Goal: Find specific page/section: Find specific page/section

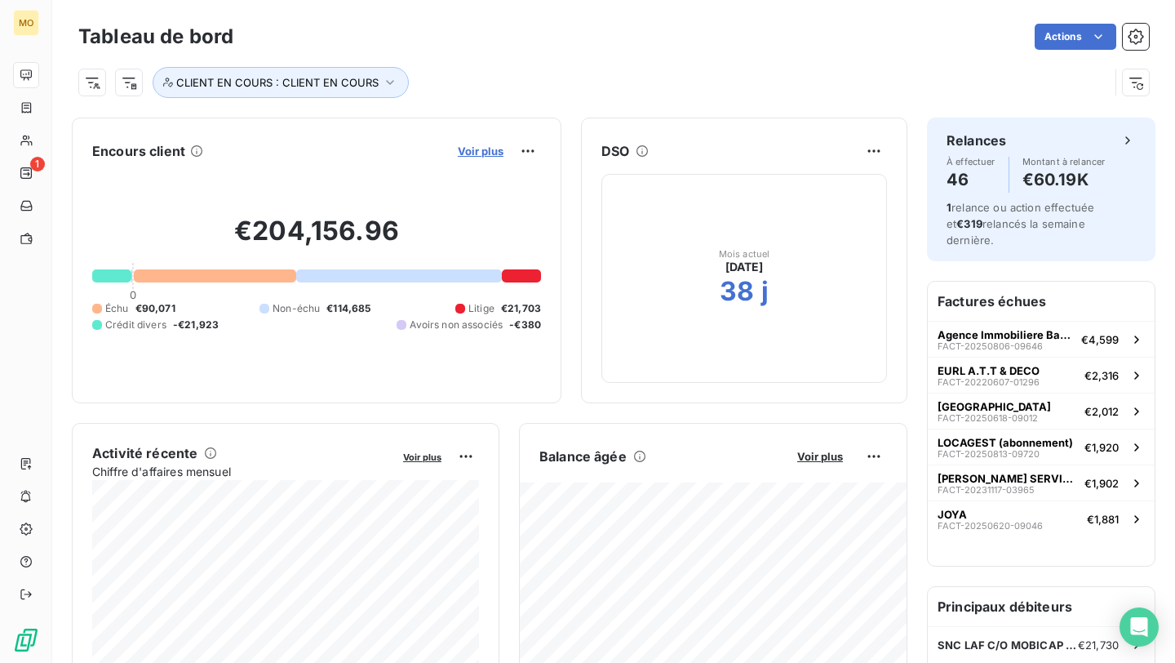
click at [470, 151] on span "Voir plus" at bounding box center [481, 150] width 46 height 13
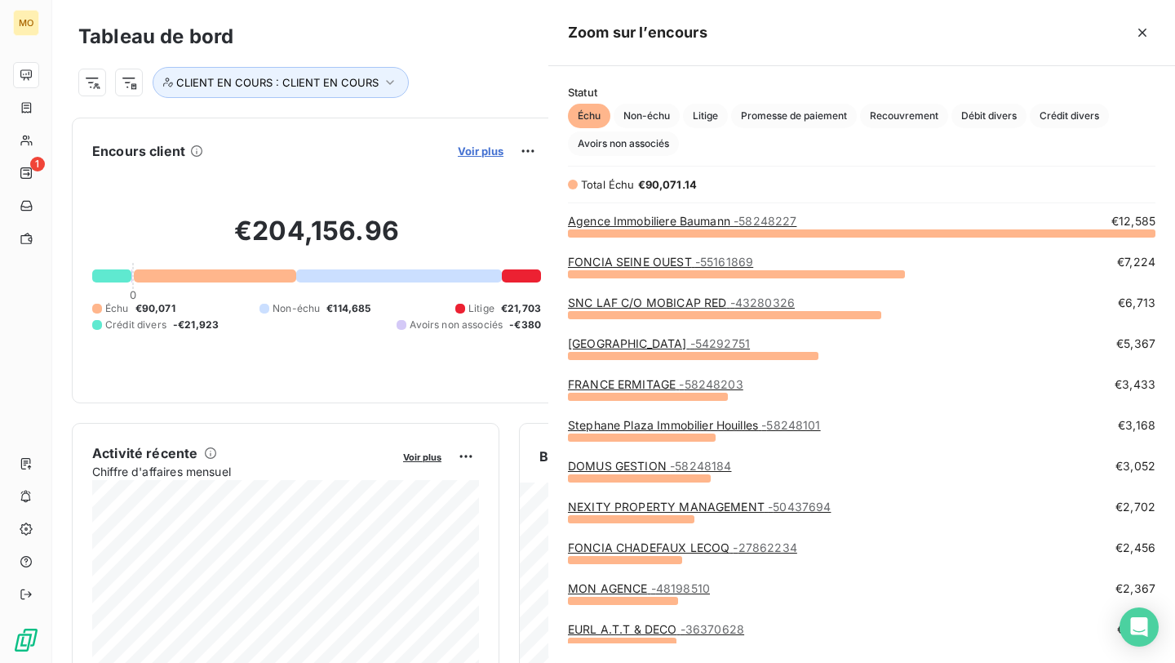
scroll to position [430, 627]
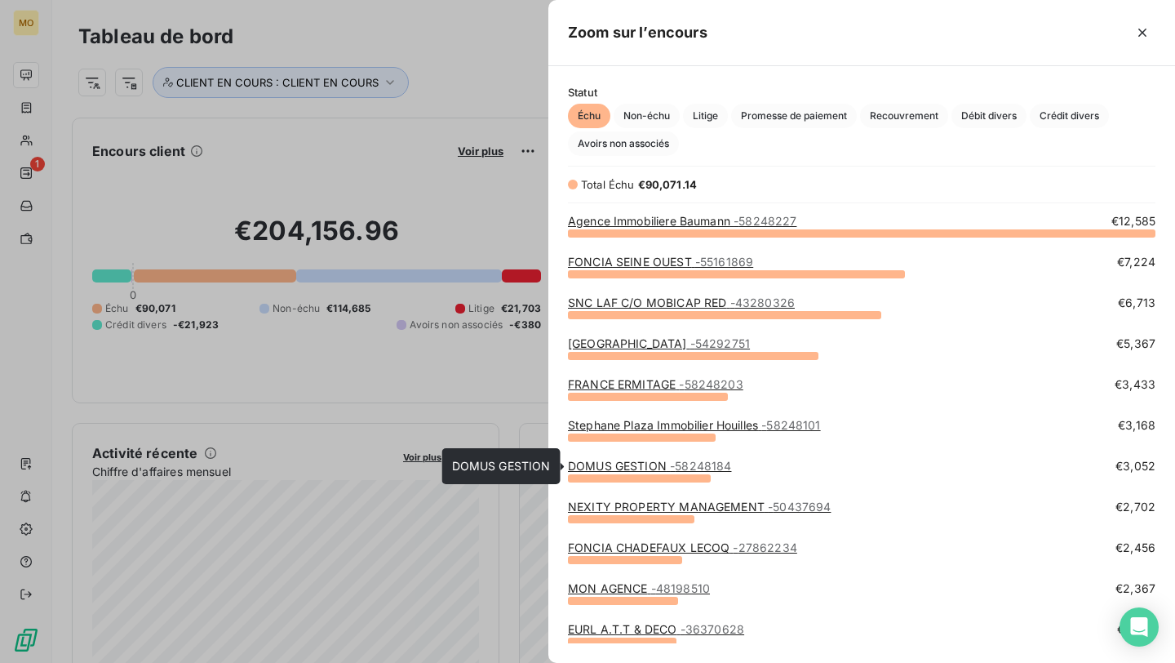
click at [619, 461] on link "DOMUS GESTION - 58248184" at bounding box center [649, 466] width 163 height 14
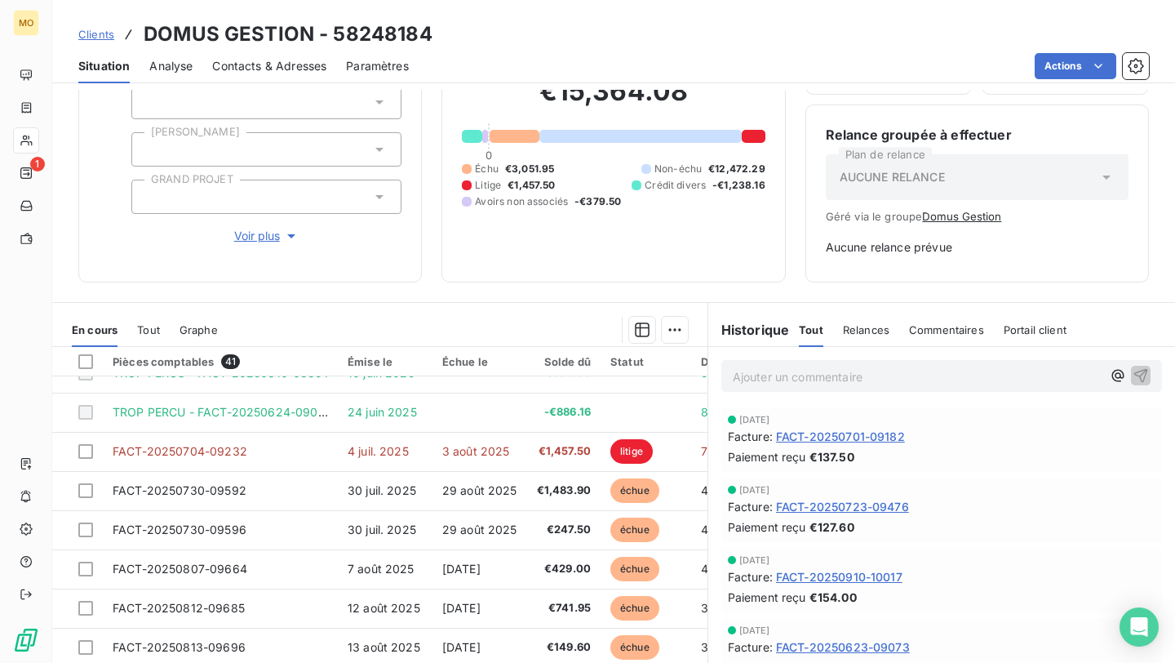
scroll to position [4, 0]
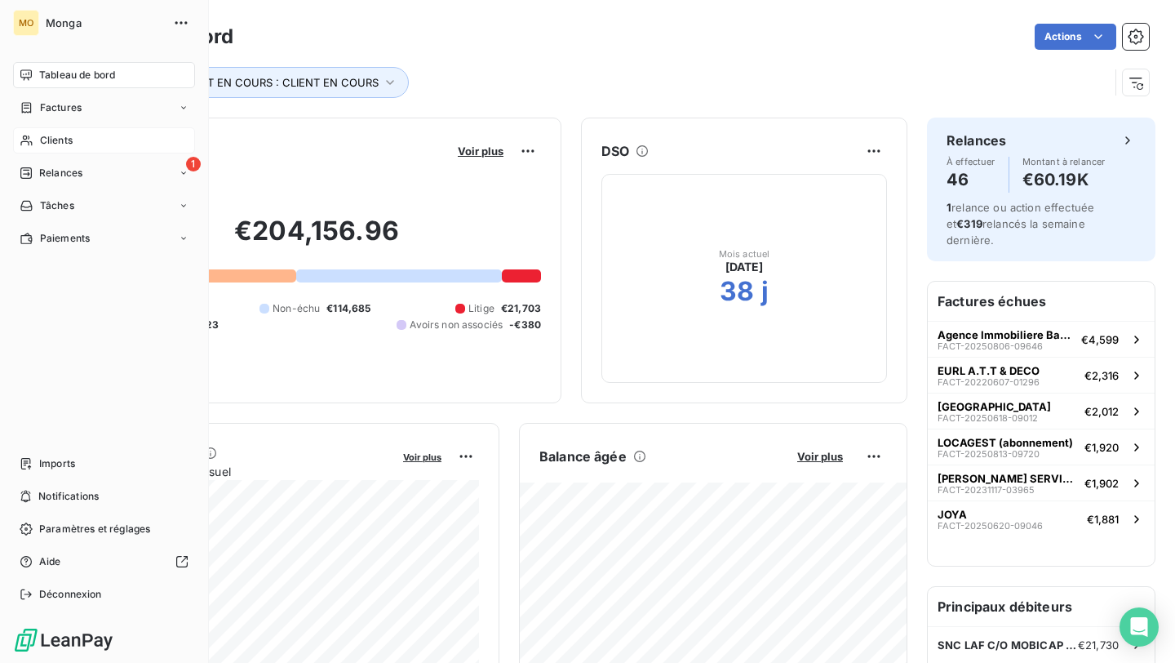
click at [35, 146] on div "Clients" at bounding box center [104, 140] width 182 height 26
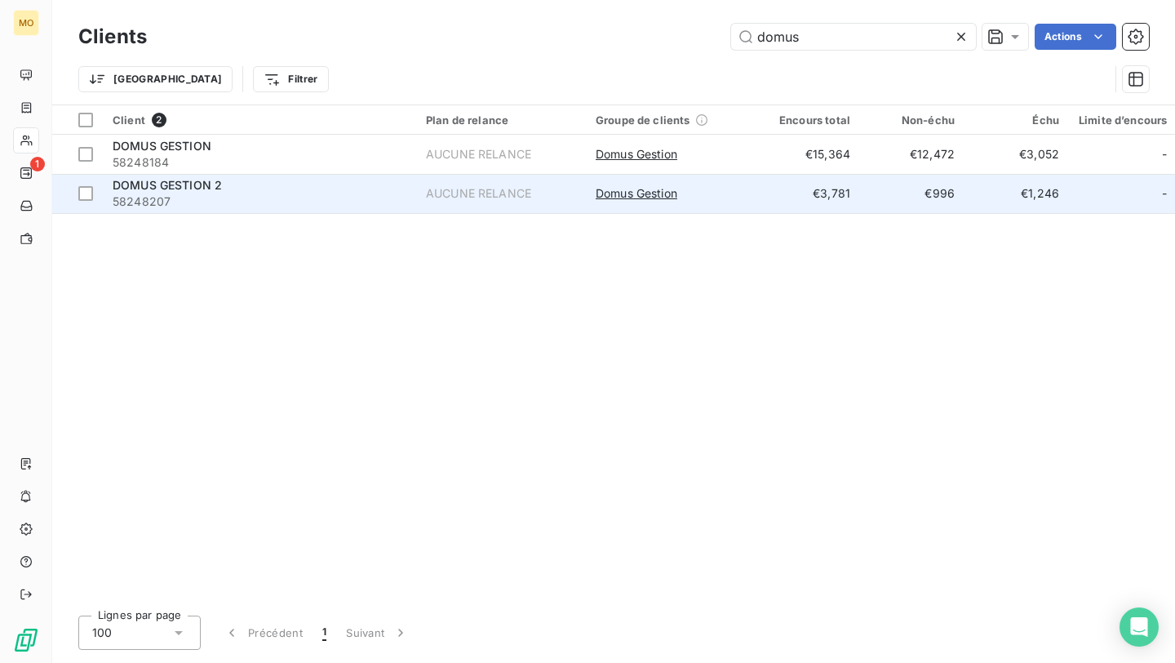
type input "domus"
click at [313, 191] on div "DOMUS GESTION 2" at bounding box center [260, 185] width 294 height 16
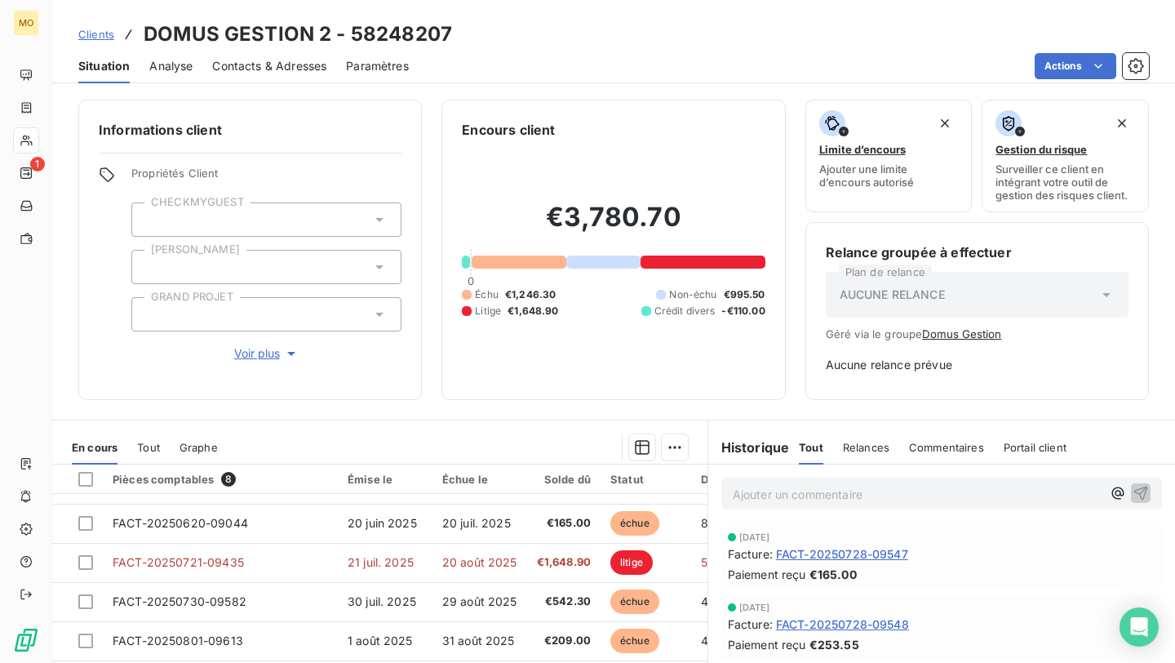
scroll to position [29, 0]
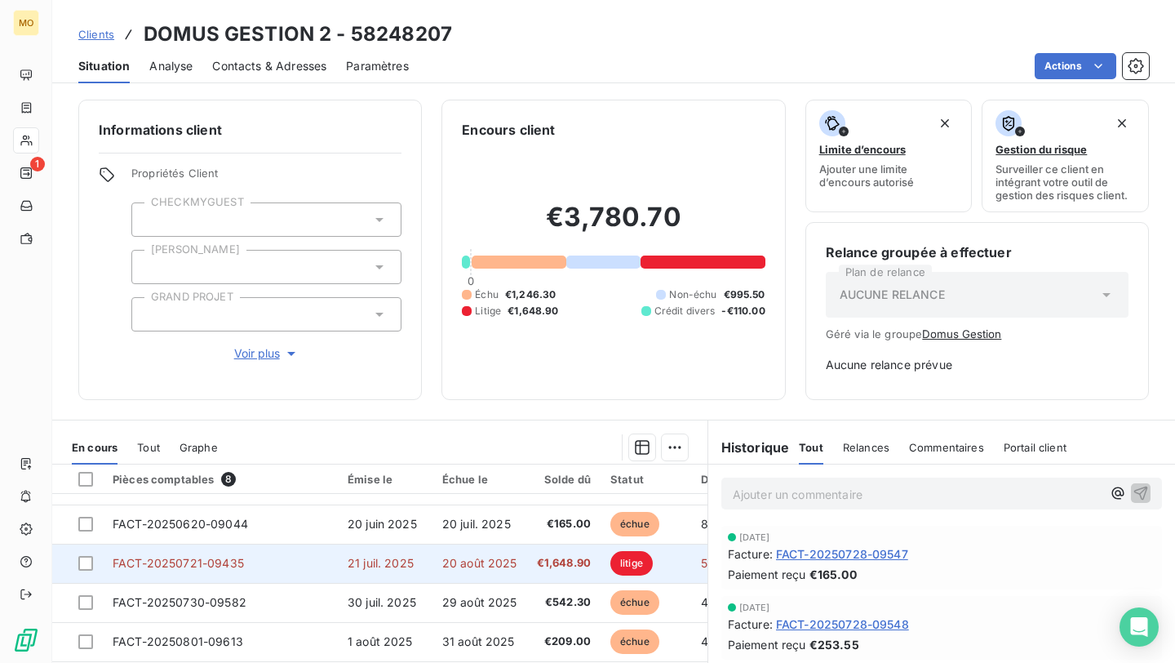
click at [344, 545] on td "21 juil. 2025" at bounding box center [385, 563] width 95 height 39
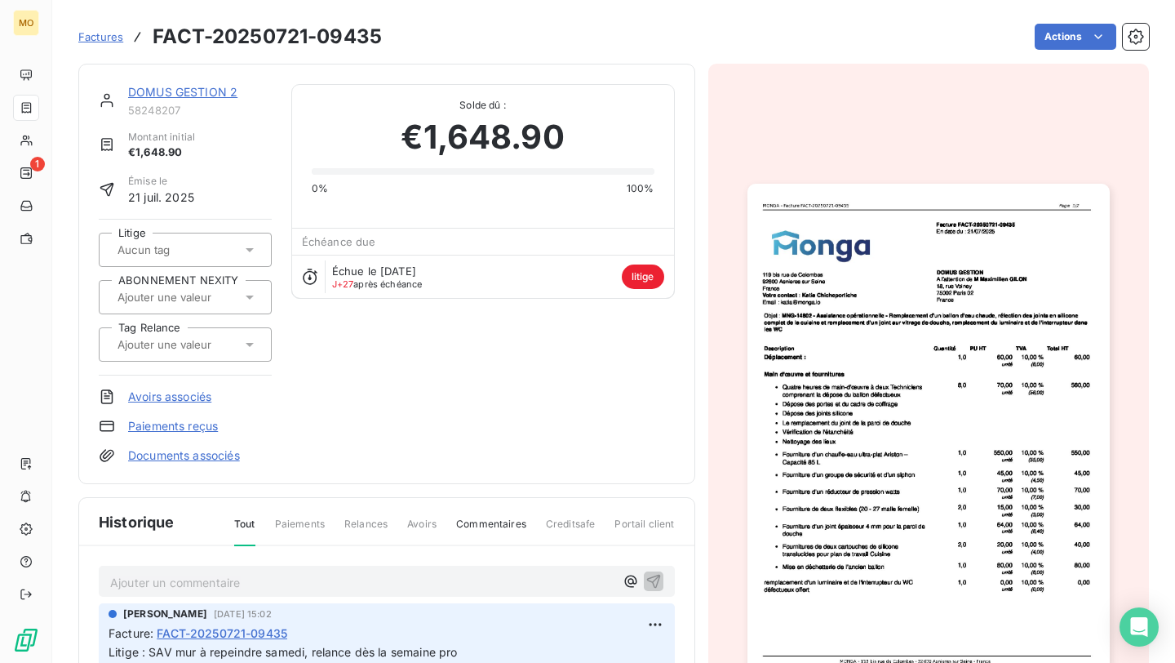
click at [785, 438] on img "button" at bounding box center [929, 440] width 362 height 512
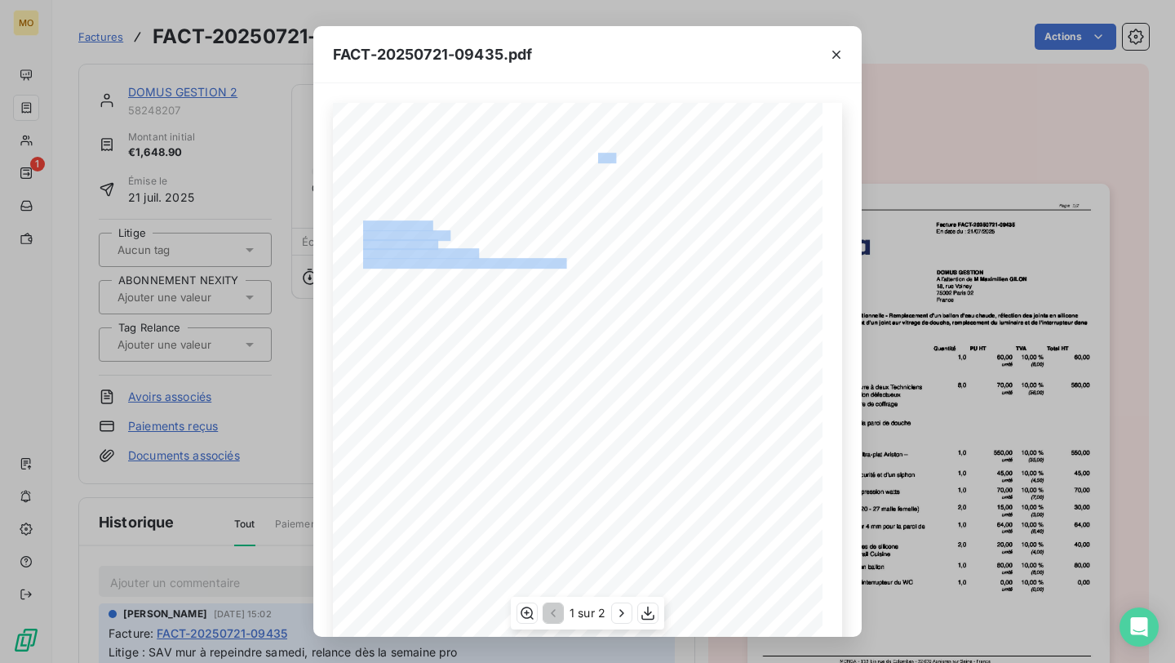
click at [717, 152] on div "[STREET_ADDRESS] Votre contact : [PERSON_NAME] Email : [EMAIL_ADDRESS][DOMAIN_N…" at bounding box center [587, 448] width 509 height 691
drag, startPoint x: 696, startPoint y: 153, endPoint x: 603, endPoint y: 161, distance: 93.4
click at [603, 161] on span "Facture FACT-20250721-09435" at bounding box center [652, 156] width 108 height 7
drag, startPoint x: 615, startPoint y: 157, endPoint x: 702, endPoint y: 157, distance: 86.5
click at [702, 157] on span "Facture FACT-20250721-09435" at bounding box center [652, 156] width 108 height 7
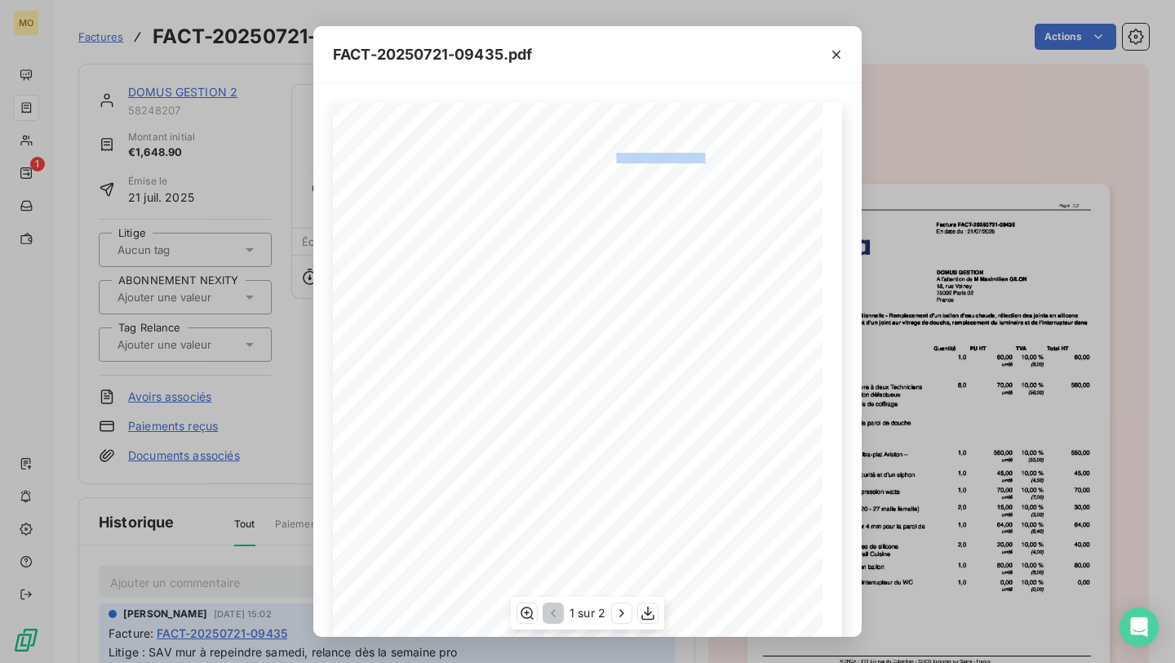
copy span "re FACT-20250721-09435"
drag, startPoint x: 522, startPoint y: 279, endPoint x: 676, endPoint y: 278, distance: 153.4
click at [676, 278] on div "[STREET_ADDRESS] Votre contact : [PERSON_NAME] Email : [EMAIL_ADDRESS][DOMAIN_N…" at bounding box center [588, 449] width 490 height 692
drag, startPoint x: 668, startPoint y: 279, endPoint x: 526, endPoint y: 281, distance: 142.0
click at [526, 281] on div "[STREET_ADDRESS] Votre contact : [PERSON_NAME] Email : [EMAIL_ADDRESS][DOMAIN_N…" at bounding box center [588, 449] width 490 height 692
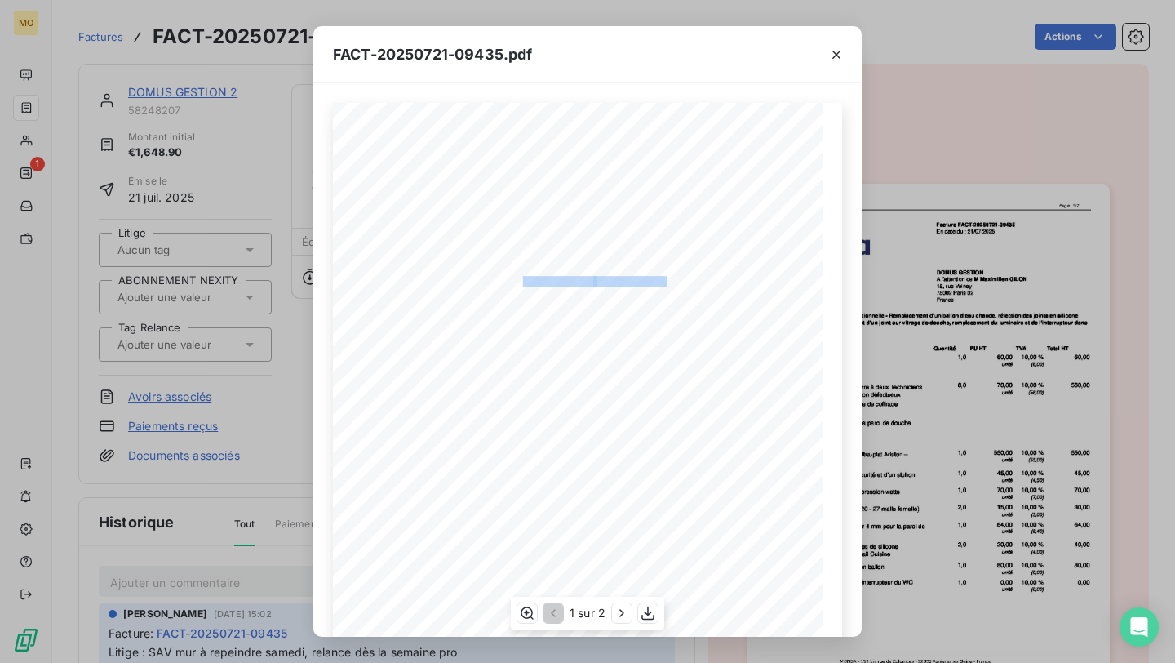
copy div "e - Remplacement d ’ un ballon d'eau chau"
click at [623, 160] on span "Facture FACT-20250721-09435" at bounding box center [652, 156] width 108 height 7
drag, startPoint x: 621, startPoint y: 160, endPoint x: 701, endPoint y: 161, distance: 80.0
click at [701, 161] on span "Facture FACT-20250721-09435" at bounding box center [652, 156] width 108 height 7
copy span "e FACT-20250721-0943"
